Goal: Transaction & Acquisition: Download file/media

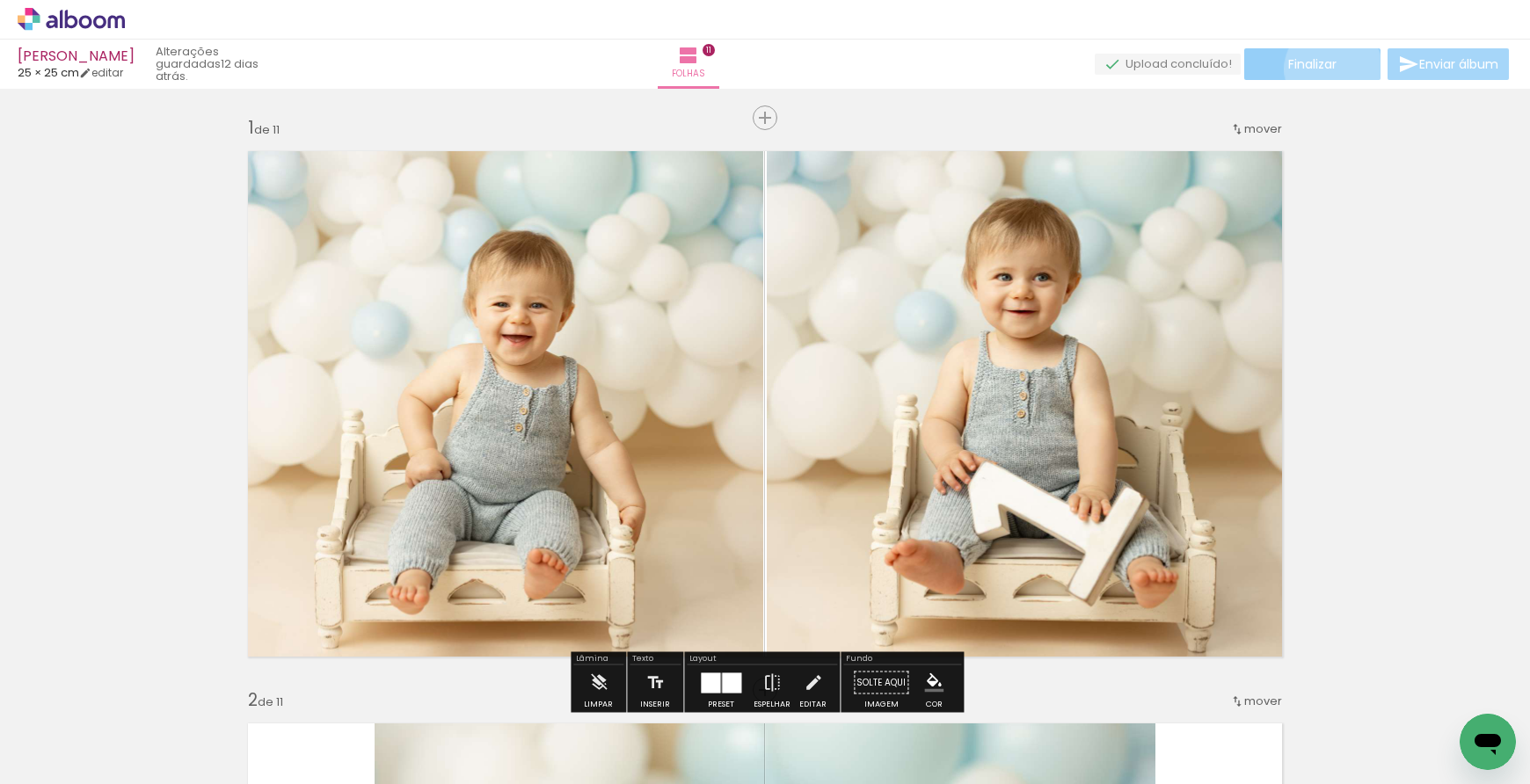
click at [1327, 68] on span "Finalizar" at bounding box center [1312, 64] width 49 height 12
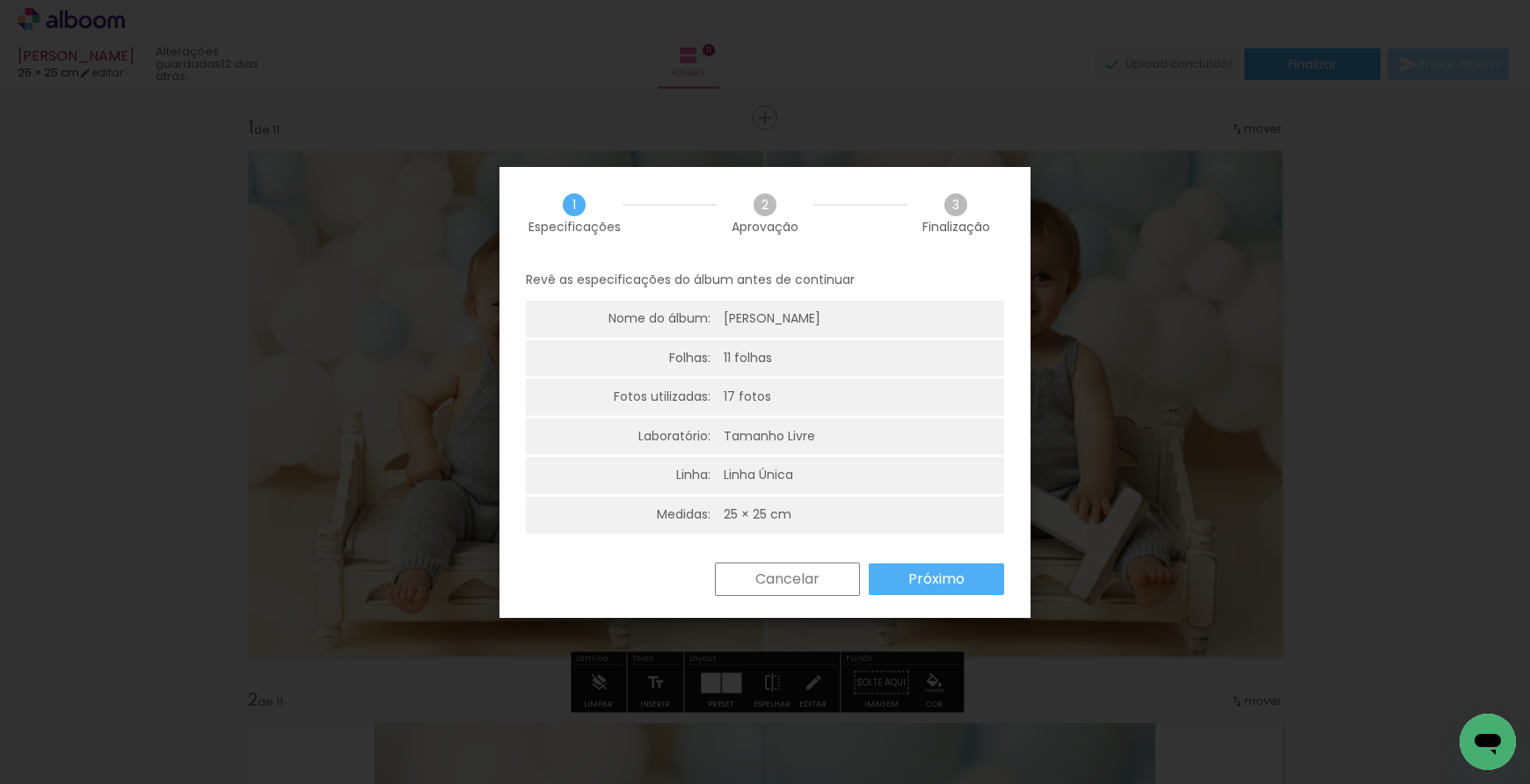
click at [940, 590] on paper-button "Próximo" at bounding box center [936, 580] width 135 height 32
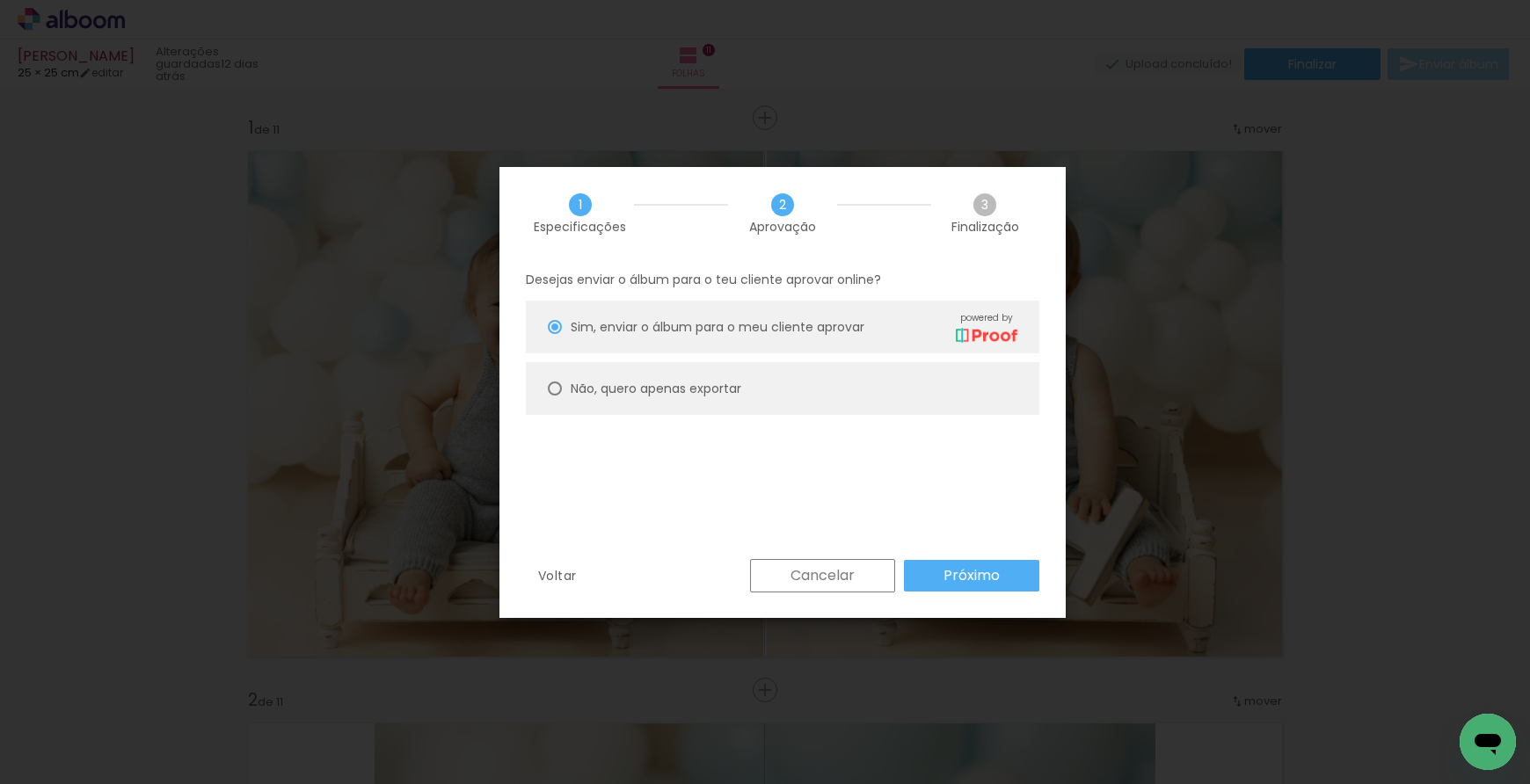
click at [0, 0] on slot "Não, quero apenas exportar" at bounding box center [0, 0] width 0 height 0
type paper-radio-button "on"
click at [0, 0] on slot "Próximo" at bounding box center [0, 0] width 0 height 0
type input "Alta, 300 DPI"
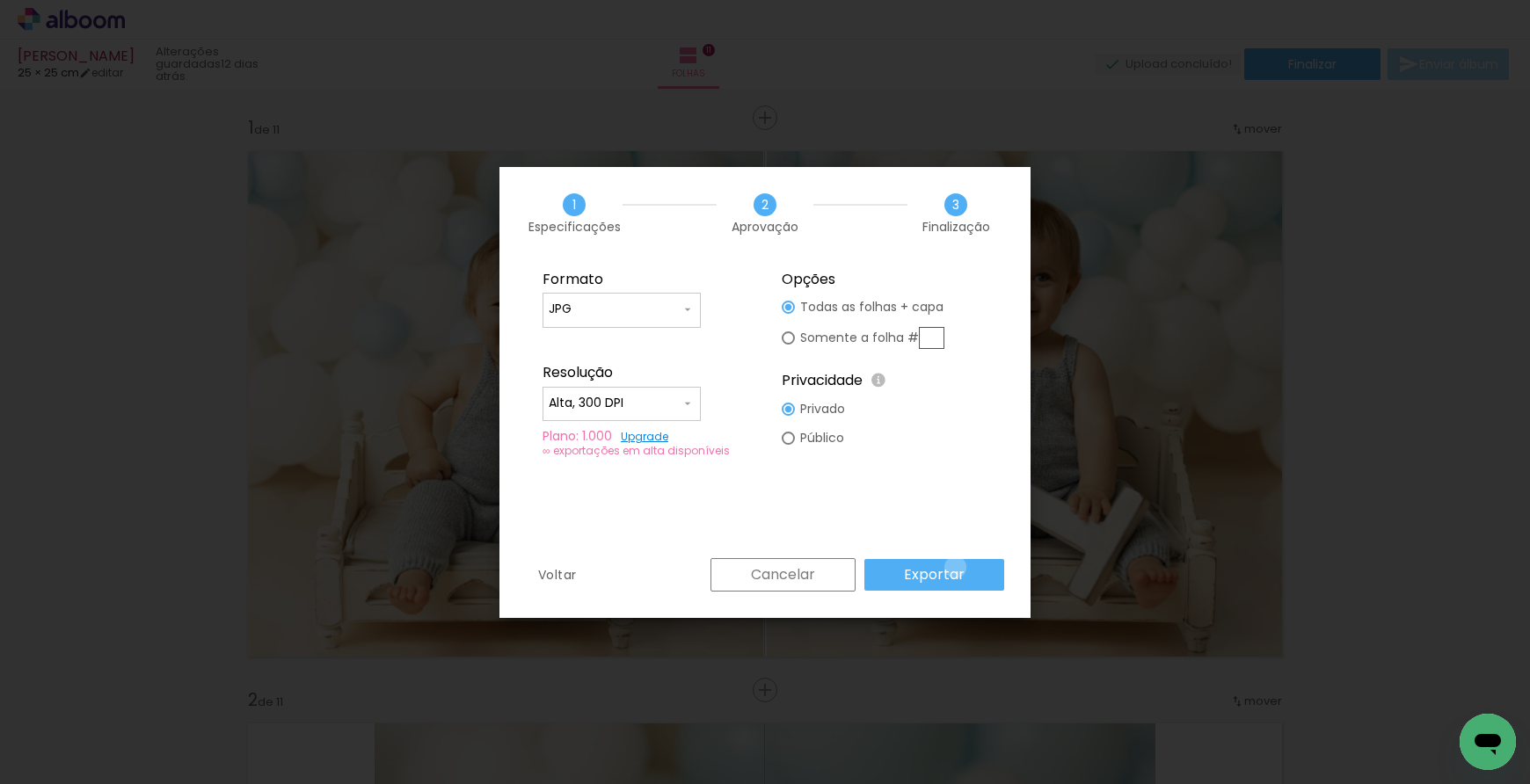
click at [0, 0] on slot "Exportar" at bounding box center [0, 0] width 0 height 0
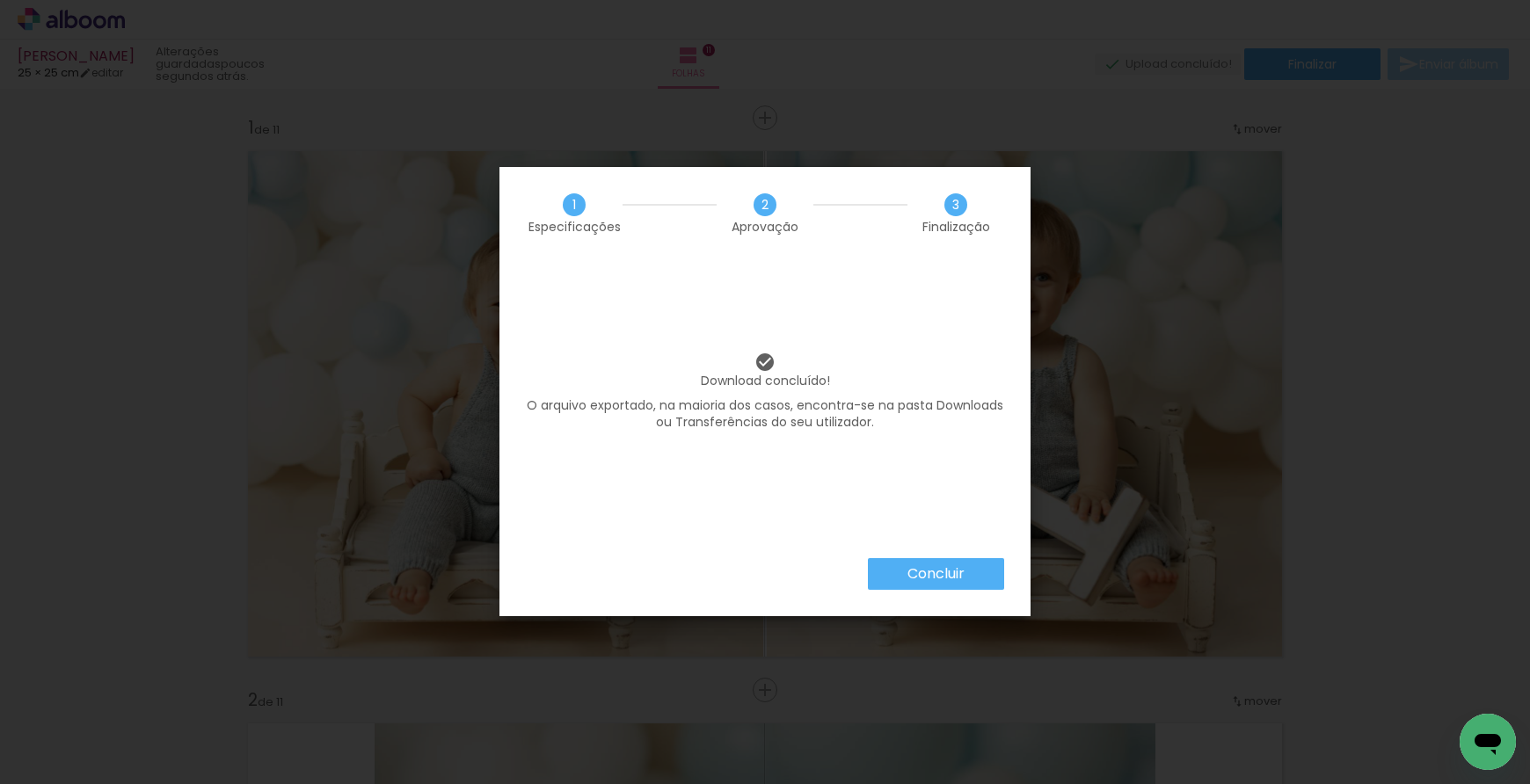
click at [0, 0] on slot "Concluir" at bounding box center [0, 0] width 0 height 0
